Goal: Task Accomplishment & Management: Complete application form

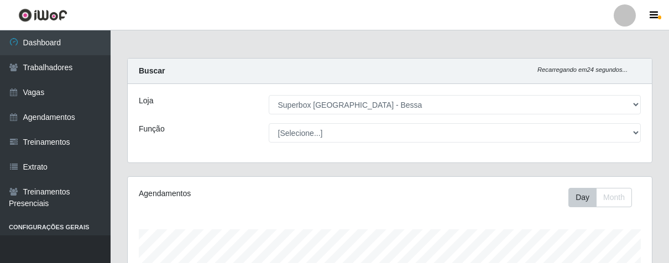
select select "206"
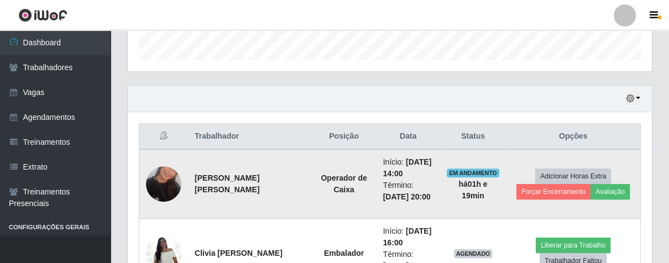
scroll to position [458, 0]
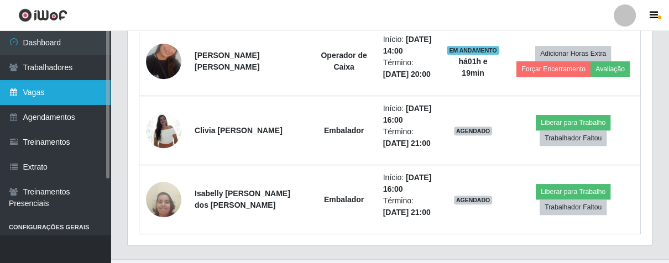
click at [53, 96] on link "Vagas" at bounding box center [55, 92] width 111 height 25
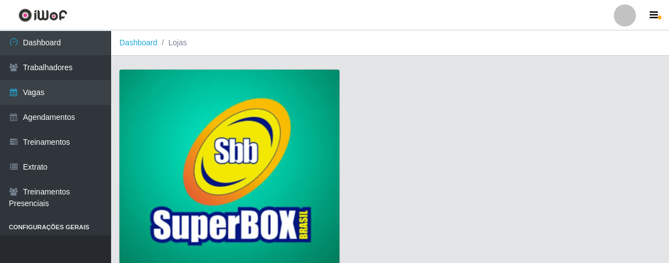
scroll to position [84, 0]
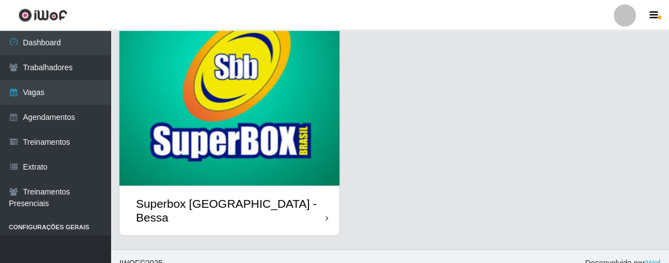
click at [318, 200] on div "Superbox [GEOGRAPHIC_DATA] - Bessa" at bounding box center [229, 211] width 220 height 50
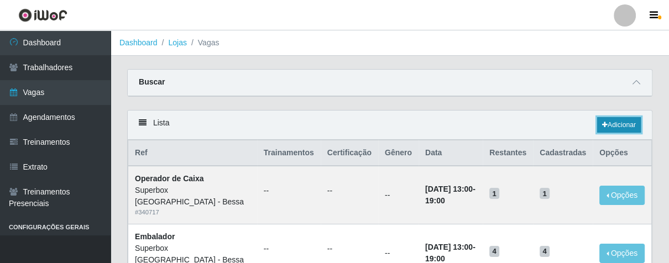
click at [597, 123] on link "Adicionar" at bounding box center [619, 124] width 44 height 15
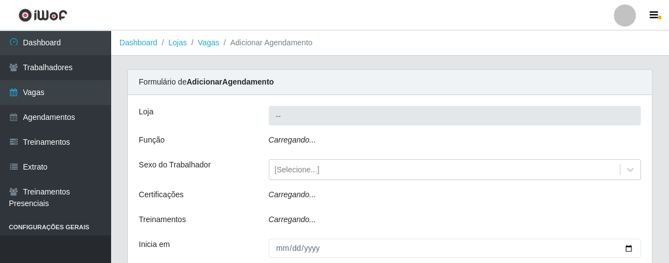
type input "Superbox [GEOGRAPHIC_DATA] - Bessa"
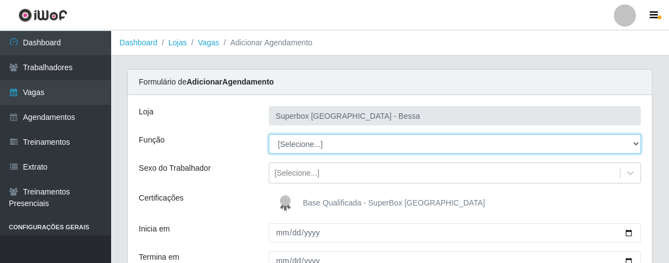
click at [310, 143] on select "[Selecione...] ASG ASG + ASG ++ Embalador Embalador + Embalador ++ Operador de …" at bounding box center [455, 143] width 373 height 19
select select "22"
click at [269, 134] on select "[Selecione...] ASG ASG + ASG ++ Embalador Embalador + Embalador ++ Operador de …" at bounding box center [455, 143] width 373 height 19
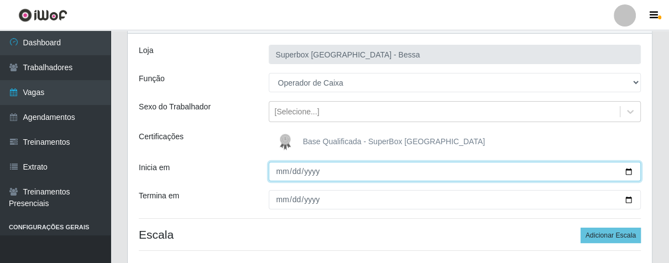
click at [276, 171] on input "Inicia em" at bounding box center [455, 171] width 373 height 19
type input "[DATE]"
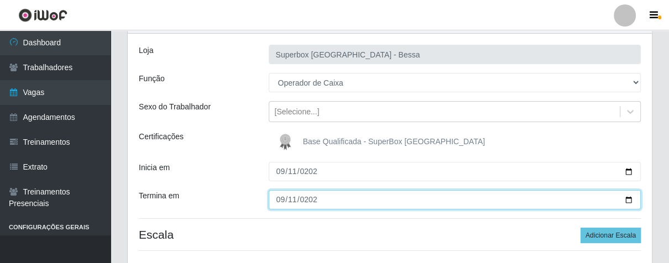
type input "[DATE]"
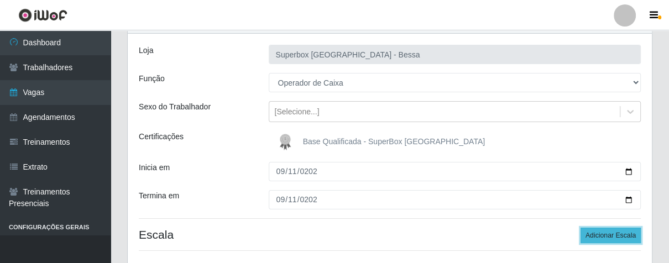
click at [592, 231] on button "Adicionar Escala" at bounding box center [611, 235] width 60 height 15
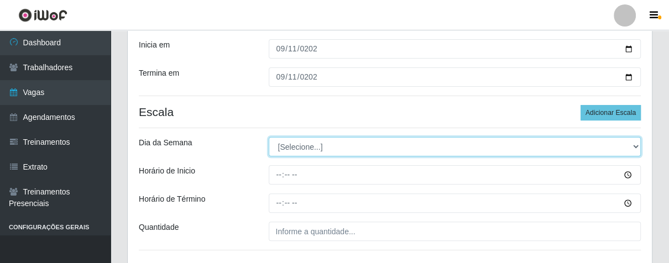
click at [305, 143] on select "[Selecione...] Segunda Terça Quarta Quinta Sexta Sábado Domingo" at bounding box center [455, 146] width 373 height 19
select select "4"
click at [269, 137] on select "[Selecione...] Segunda Terça Quarta Quinta Sexta Sábado Domingo" at bounding box center [455, 146] width 373 height 19
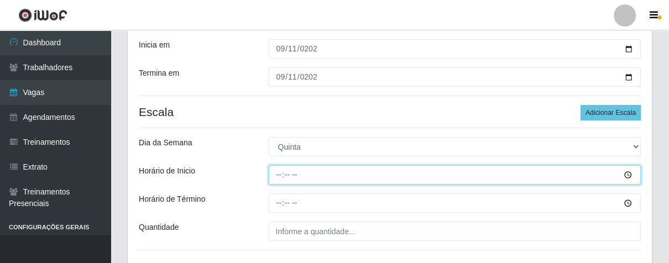
click at [277, 171] on input "Horário de Inicio" at bounding box center [455, 174] width 373 height 19
type input "08:00"
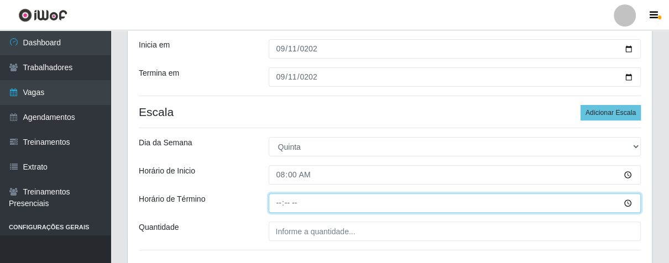
type input "14:00"
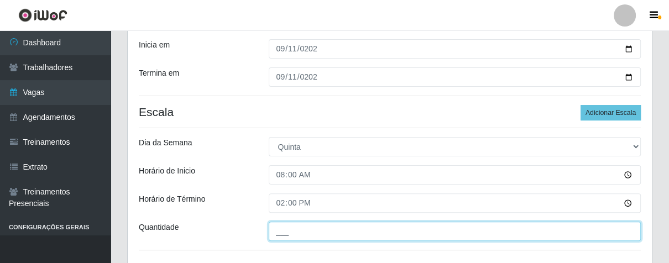
click at [314, 238] on input "___" at bounding box center [455, 231] width 373 height 19
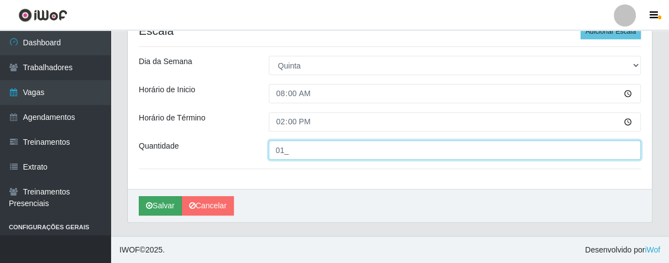
type input "01_"
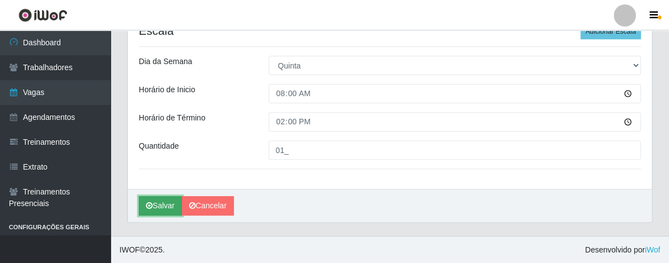
click at [167, 206] on button "Salvar" at bounding box center [160, 205] width 43 height 19
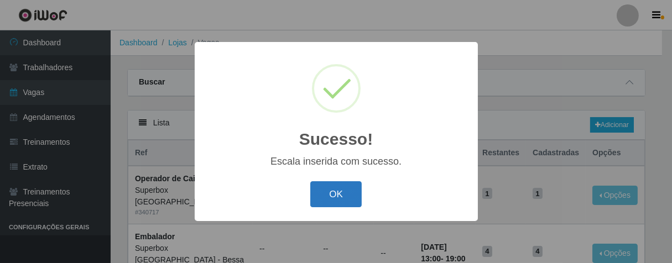
click at [327, 196] on button "OK" at bounding box center [335, 194] width 51 height 26
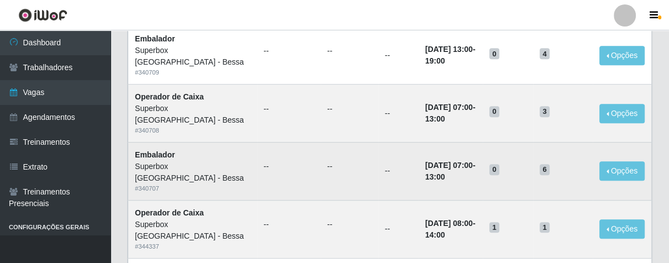
scroll to position [491, 0]
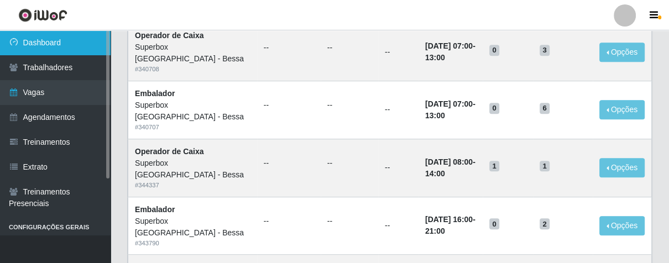
click at [64, 38] on link "Dashboard" at bounding box center [55, 42] width 111 height 25
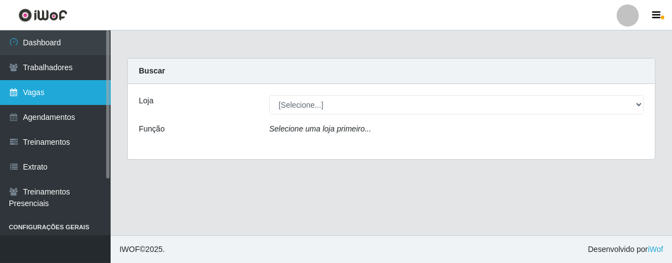
click at [64, 89] on link "Vagas" at bounding box center [55, 92] width 111 height 25
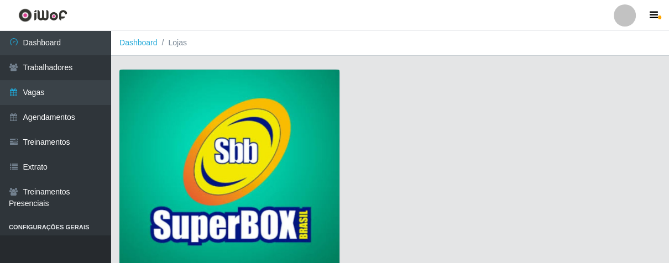
scroll to position [84, 0]
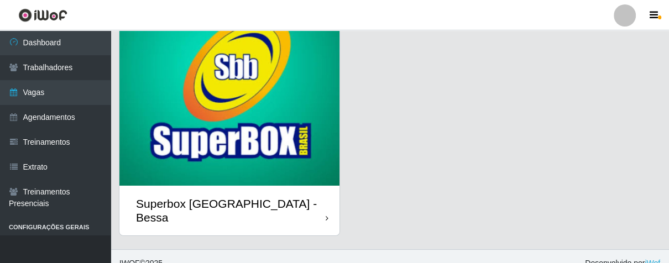
click at [323, 199] on div "Superbox [GEOGRAPHIC_DATA] - Bessa" at bounding box center [229, 211] width 220 height 50
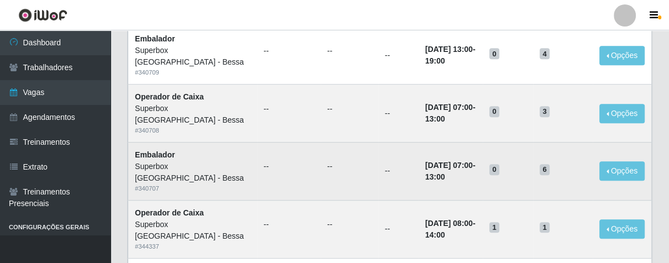
scroll to position [491, 0]
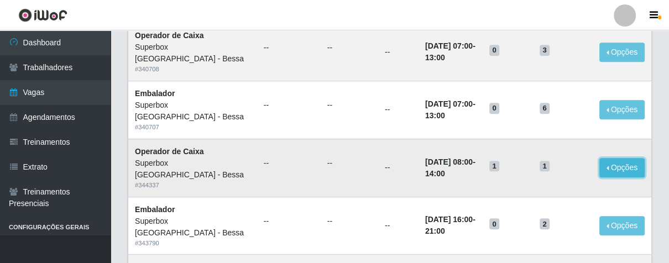
click at [605, 164] on button "Opções" at bounding box center [621, 167] width 45 height 19
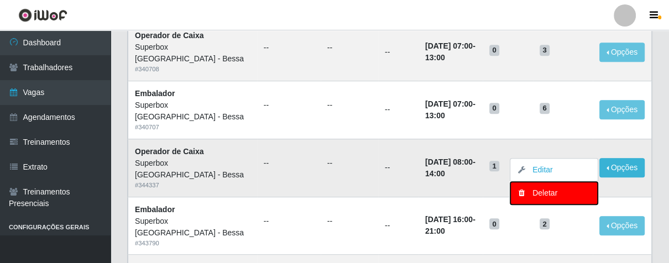
click at [539, 192] on div "Deletar" at bounding box center [553, 193] width 65 height 12
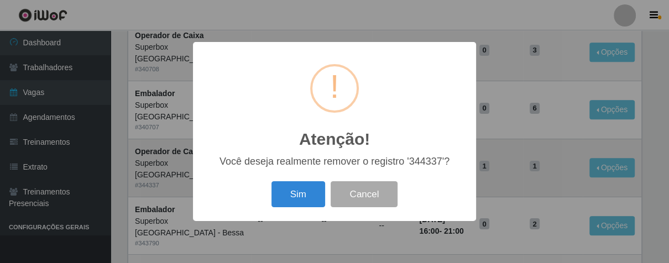
scroll to position [433, 0]
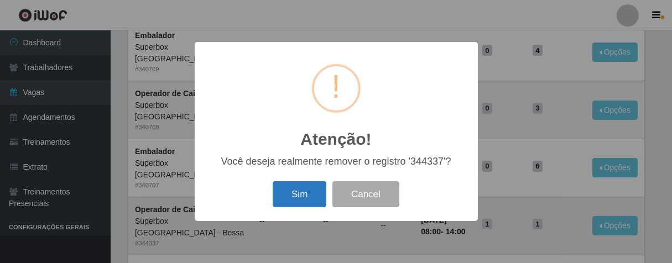
click at [306, 190] on button "Sim" at bounding box center [300, 194] width 54 height 26
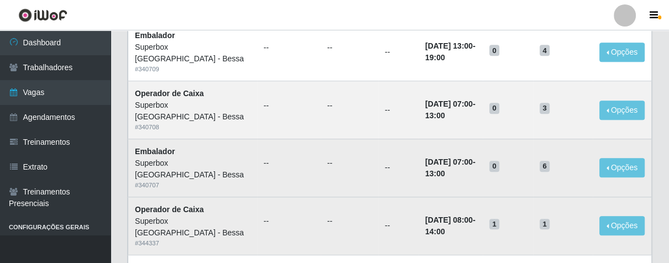
scroll to position [0, 0]
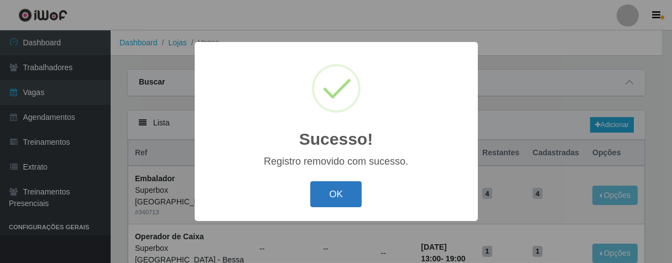
click at [337, 196] on button "OK" at bounding box center [335, 194] width 51 height 26
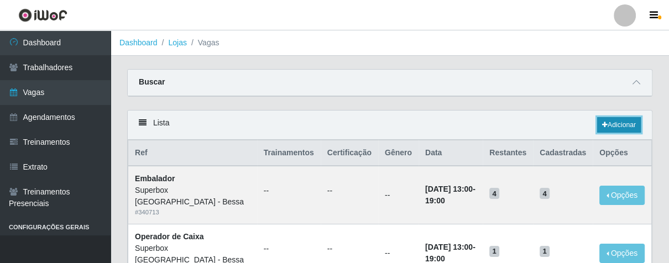
click at [598, 127] on link "Adicionar" at bounding box center [619, 124] width 44 height 15
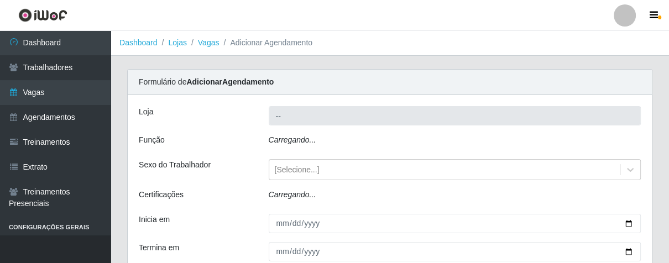
type input "Superbox [GEOGRAPHIC_DATA] - Bessa"
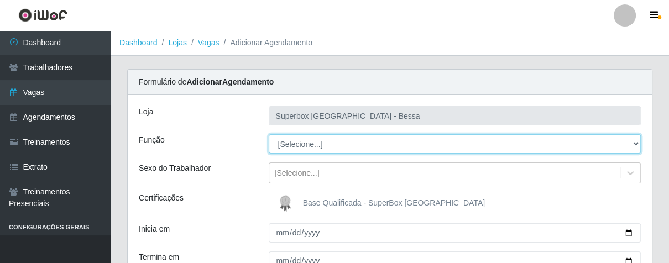
click at [352, 142] on select "[Selecione...] ASG ASG + ASG ++ Embalador Embalador + Embalador ++ Operador de …" at bounding box center [455, 143] width 373 height 19
select select "72"
click at [269, 134] on select "[Selecione...] ASG ASG + ASG ++ Embalador Embalador + Embalador ++ Operador de …" at bounding box center [455, 143] width 373 height 19
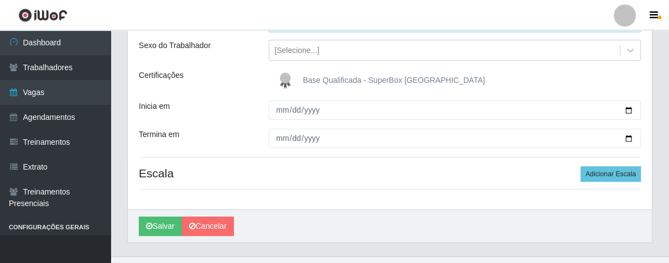
scroll to position [143, 0]
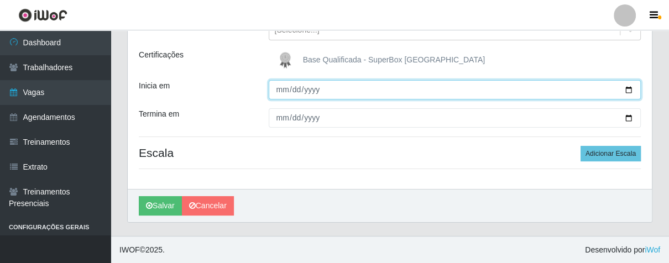
click at [279, 92] on input "Inicia em" at bounding box center [455, 89] width 373 height 19
type input "[DATE]"
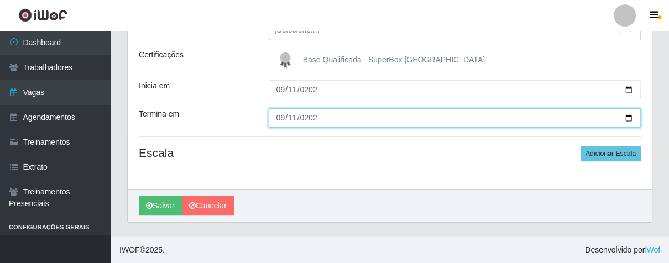
type input "[DATE]"
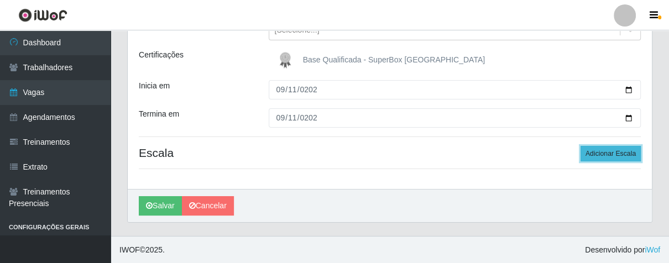
click at [594, 154] on button "Adicionar Escala" at bounding box center [611, 153] width 60 height 15
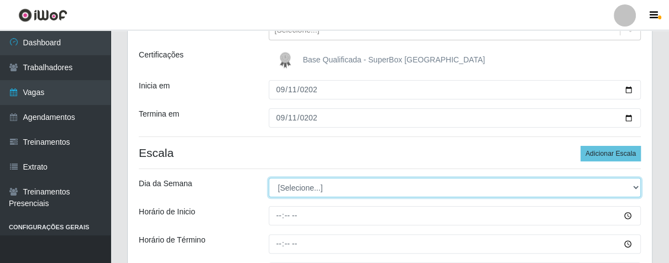
click at [375, 178] on select "[Selecione...] Segunda Terça Quarta Quinta Sexta Sábado Domingo" at bounding box center [455, 187] width 373 height 19
select select "4"
click at [269, 178] on select "[Selecione...] Segunda Terça Quarta Quinta Sexta Sábado Domingo" at bounding box center [455, 187] width 373 height 19
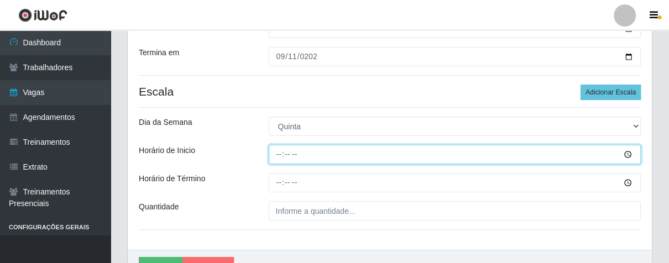
click at [276, 155] on input "Horário de Inicio" at bounding box center [455, 154] width 373 height 19
type input "08:00"
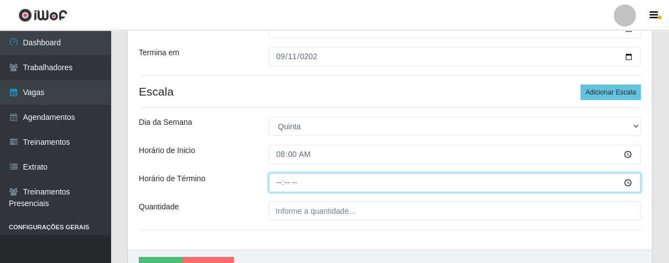
type input "14:00"
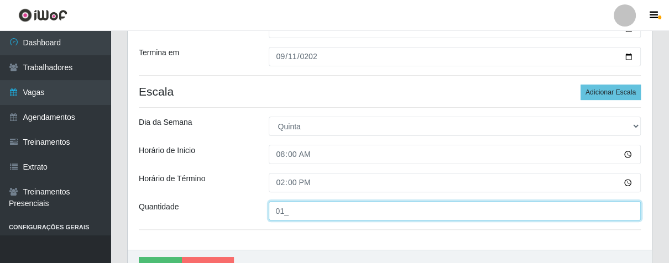
scroll to position [265, 0]
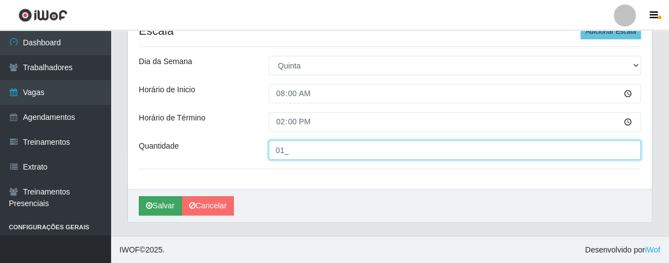
type input "01_"
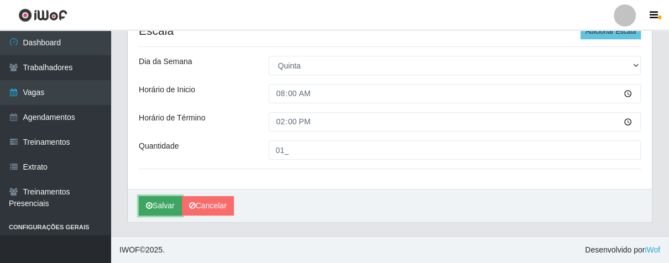
click at [165, 205] on button "Salvar" at bounding box center [160, 205] width 43 height 19
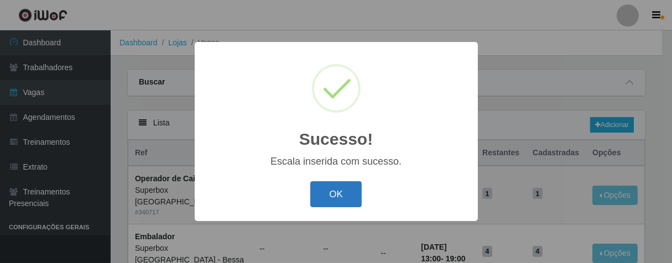
click at [346, 193] on button "OK" at bounding box center [335, 194] width 51 height 26
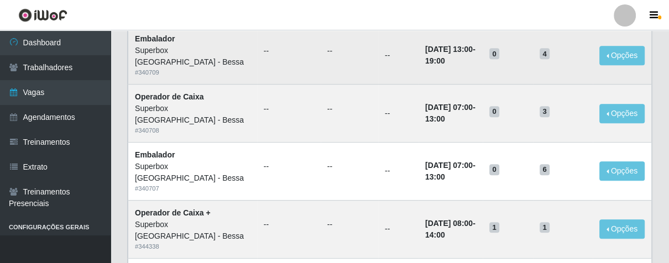
scroll to position [491, 0]
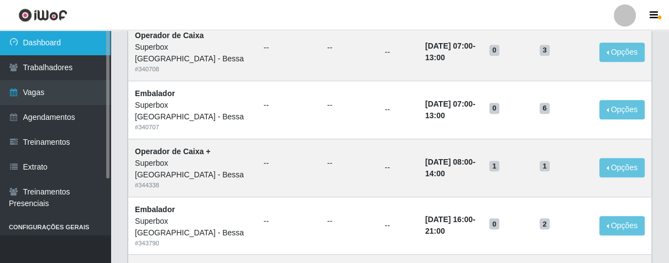
click at [71, 39] on link "Dashboard" at bounding box center [55, 42] width 111 height 25
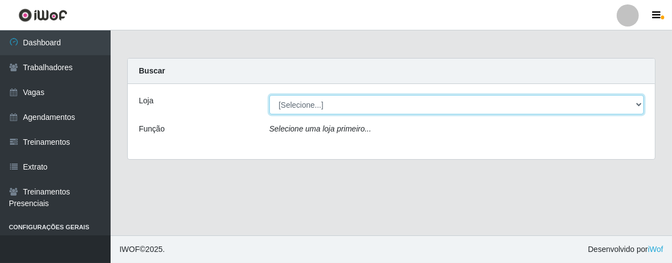
click at [306, 106] on select "[Selecione...] Superbox [GEOGRAPHIC_DATA] - Bessa" at bounding box center [456, 104] width 374 height 19
select select "206"
click at [269, 95] on select "[Selecione...] Superbox [GEOGRAPHIC_DATA] - Bessa" at bounding box center [456, 104] width 374 height 19
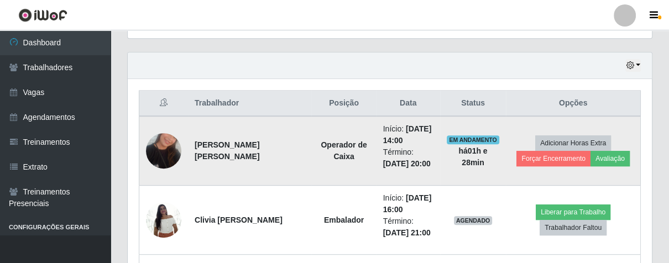
scroll to position [184, 0]
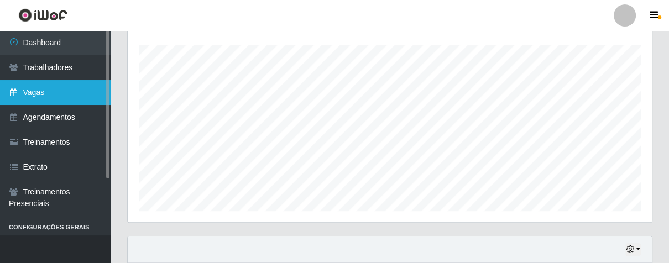
click at [76, 91] on link "Vagas" at bounding box center [55, 92] width 111 height 25
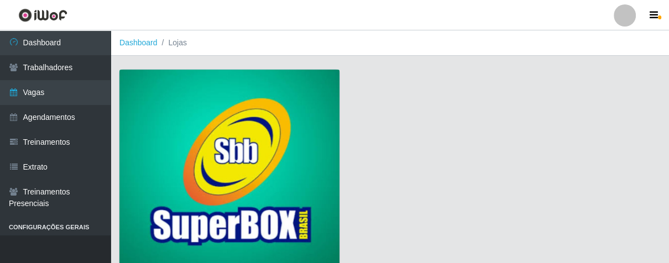
scroll to position [84, 0]
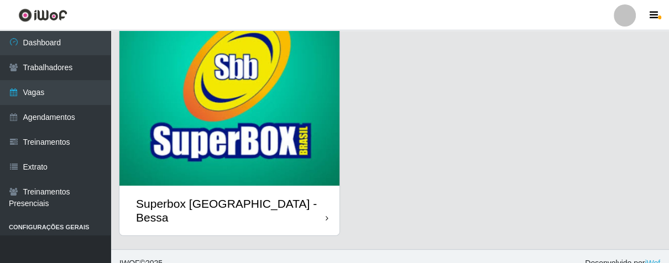
click at [321, 200] on div "Superbox [GEOGRAPHIC_DATA] - Bessa" at bounding box center [229, 211] width 220 height 50
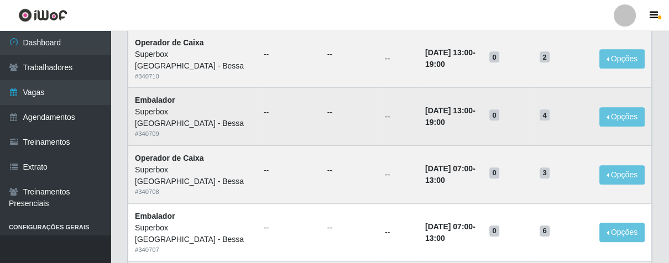
scroll to position [430, 0]
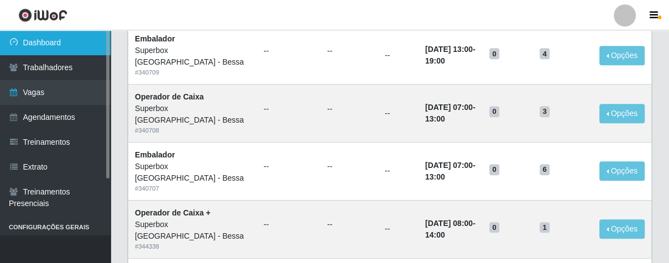
click at [71, 45] on link "Dashboard" at bounding box center [55, 42] width 111 height 25
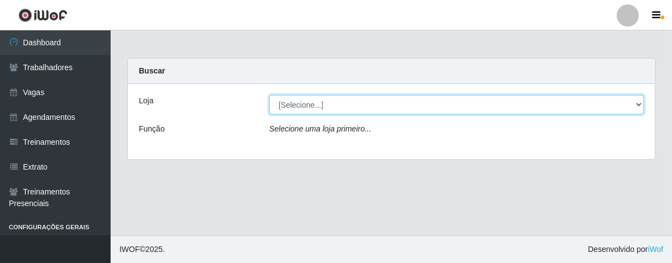
click at [305, 106] on select "[Selecione...] Superbox [GEOGRAPHIC_DATA] - Bessa" at bounding box center [456, 104] width 374 height 19
select select "206"
click at [269, 95] on select "[Selecione...] Superbox [GEOGRAPHIC_DATA] - Bessa" at bounding box center [456, 104] width 374 height 19
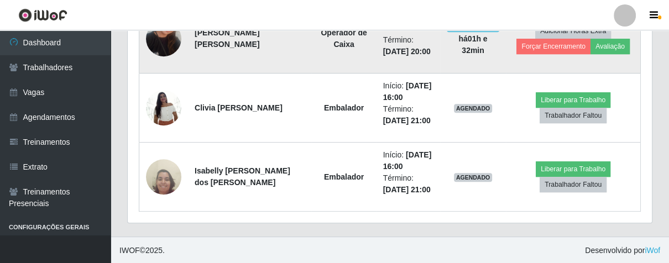
scroll to position [419, 0]
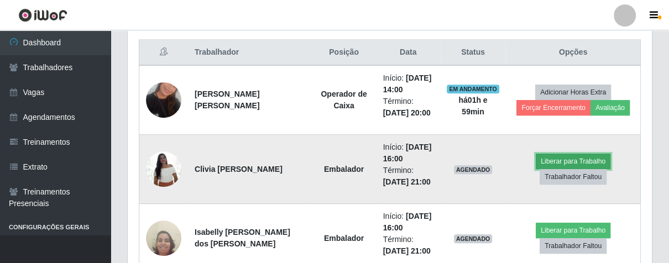
click at [581, 154] on button "Liberar para Trabalho" at bounding box center [573, 161] width 75 height 15
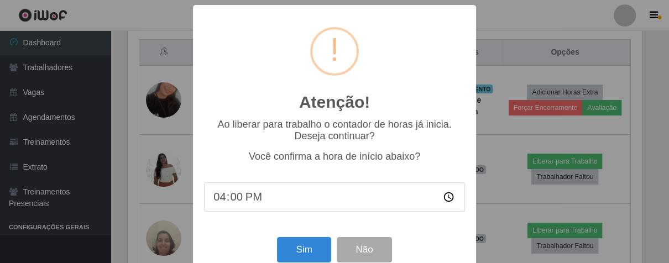
scroll to position [229, 518]
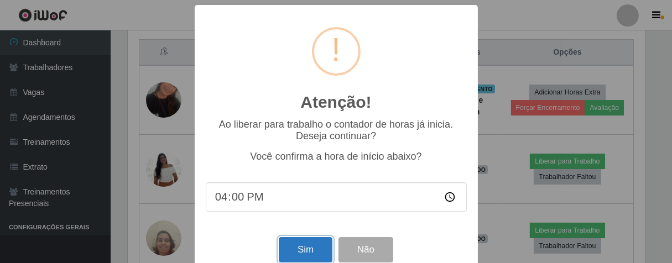
click at [314, 249] on button "Sim" at bounding box center [306, 250] width 54 height 26
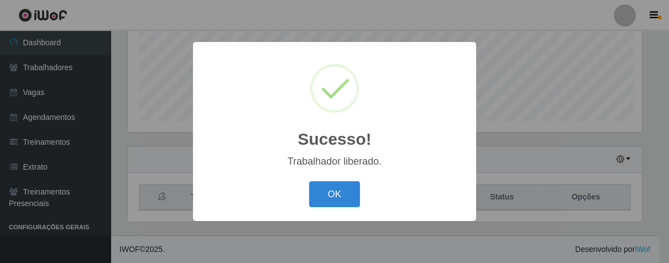
scroll to position [274, 0]
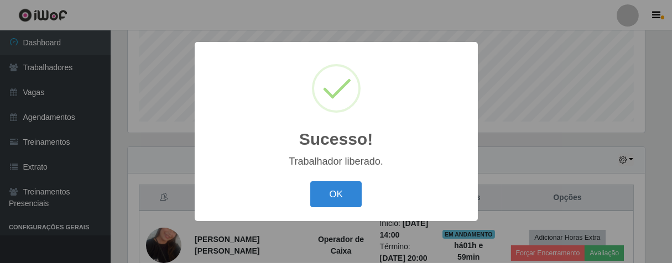
click at [310, 181] on button "OK" at bounding box center [335, 194] width 51 height 26
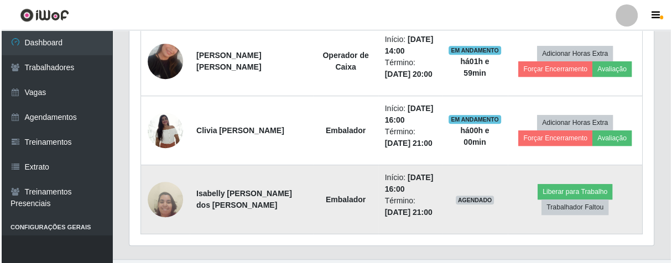
scroll to position [480, 0]
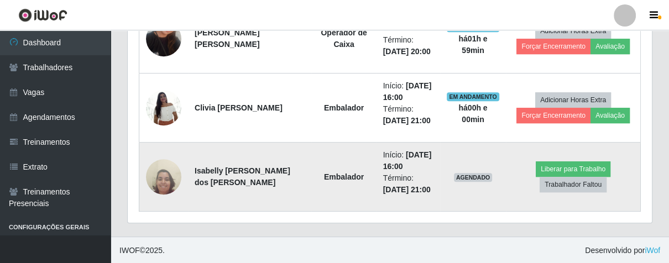
click at [162, 181] on img at bounding box center [163, 177] width 35 height 48
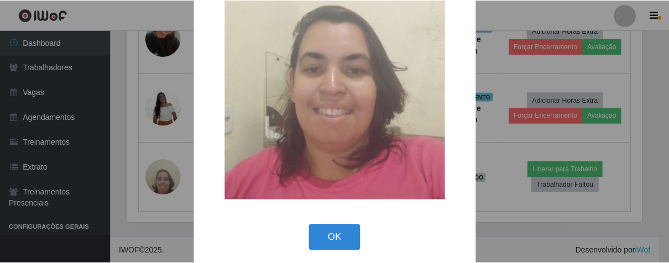
scroll to position [129, 0]
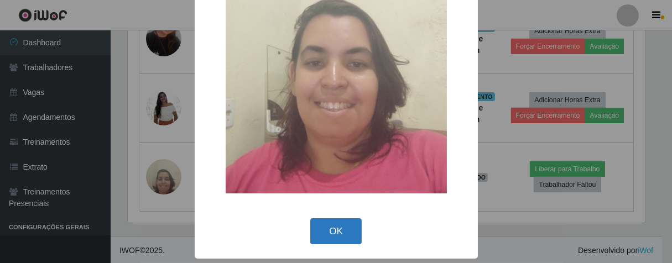
click at [330, 233] on button "OK" at bounding box center [335, 231] width 51 height 26
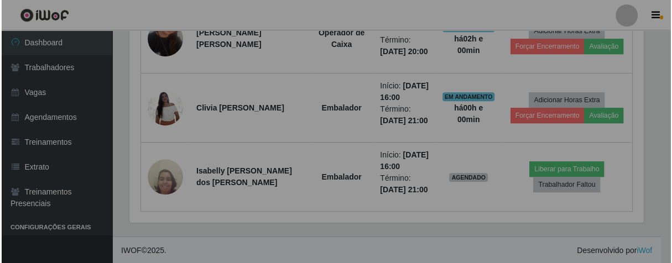
scroll to position [229, 524]
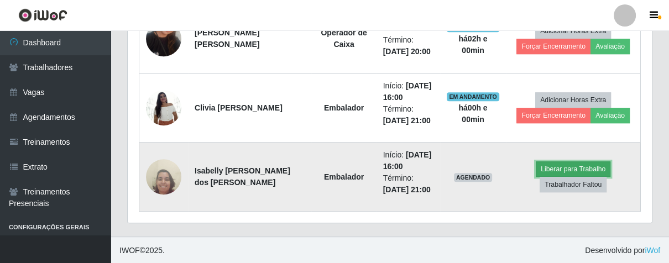
click at [549, 165] on button "Liberar para Trabalho" at bounding box center [573, 168] width 75 height 15
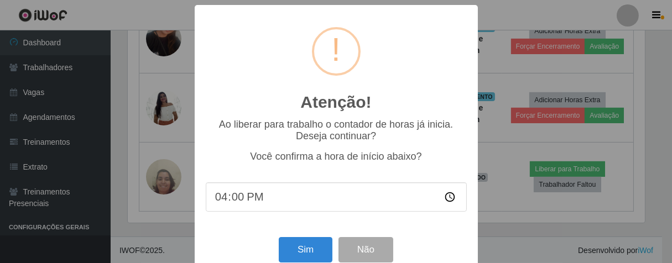
scroll to position [229, 518]
click at [310, 257] on button "Sim" at bounding box center [306, 250] width 54 height 26
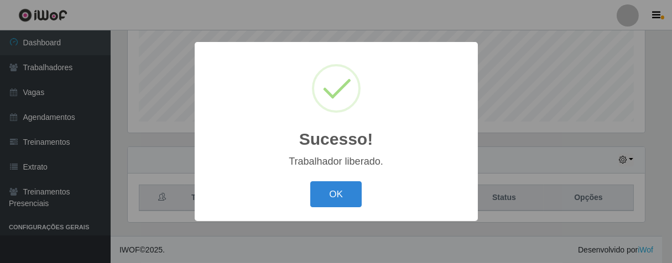
scroll to position [552695, 552407]
